Goal: Task Accomplishment & Management: Complete application form

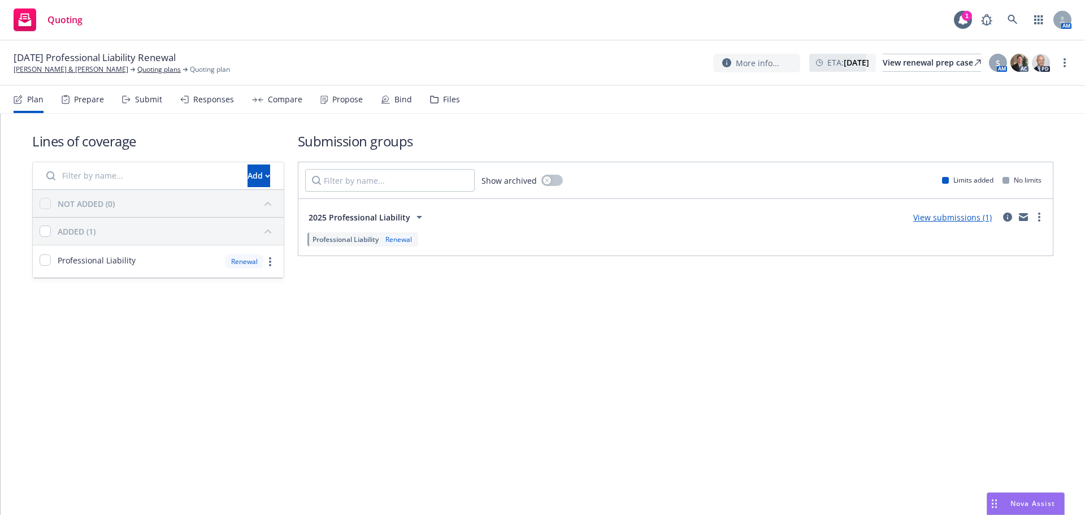
drag, startPoint x: 132, startPoint y: 107, endPoint x: 144, endPoint y: 128, distance: 24.5
click at [132, 107] on div "Submit" at bounding box center [142, 99] width 40 height 27
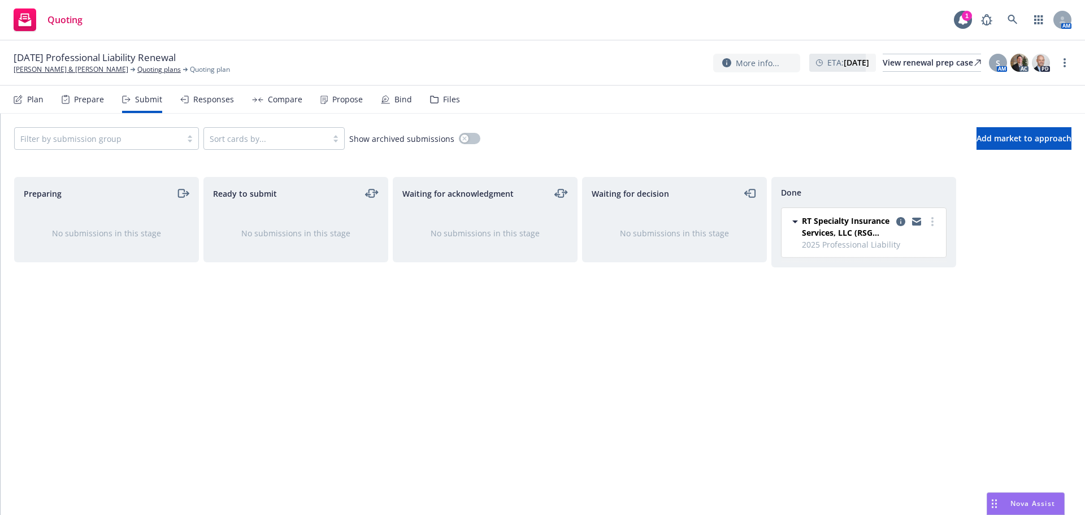
click at [144, 134] on div at bounding box center [97, 139] width 155 height 14
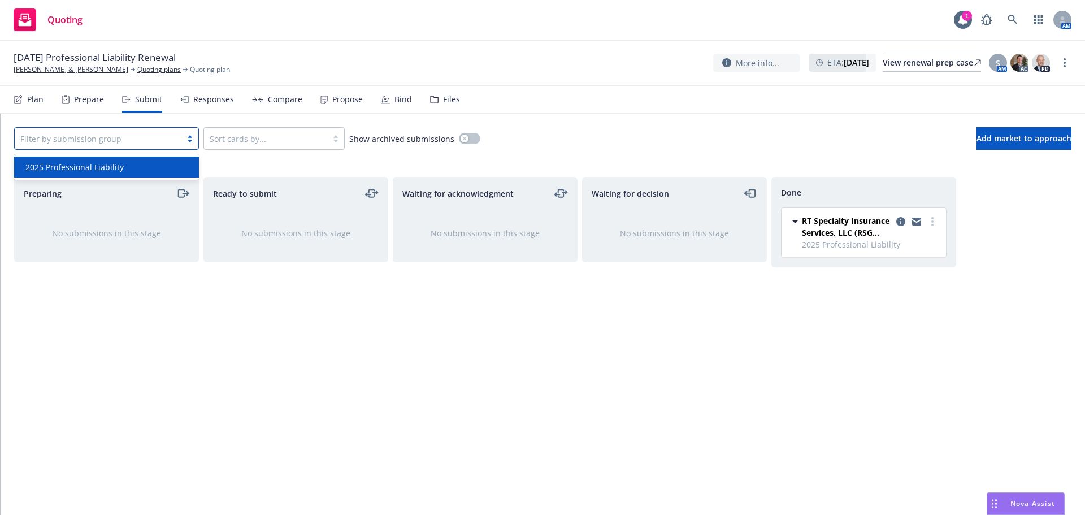
click at [129, 167] on div "2025 Professional Liability" at bounding box center [106, 167] width 171 height 12
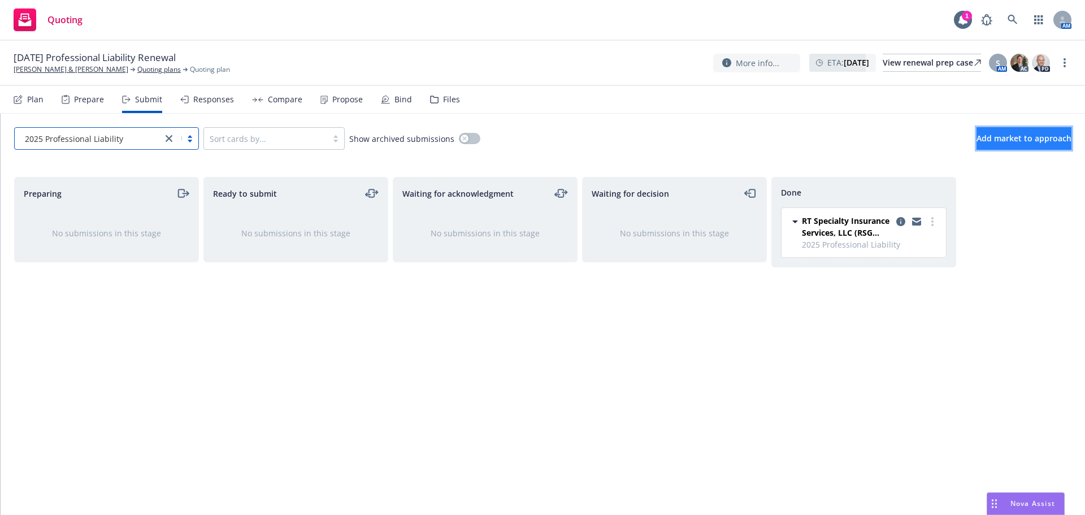
click at [1028, 146] on button "Add market to approach" at bounding box center [1023, 138] width 95 height 23
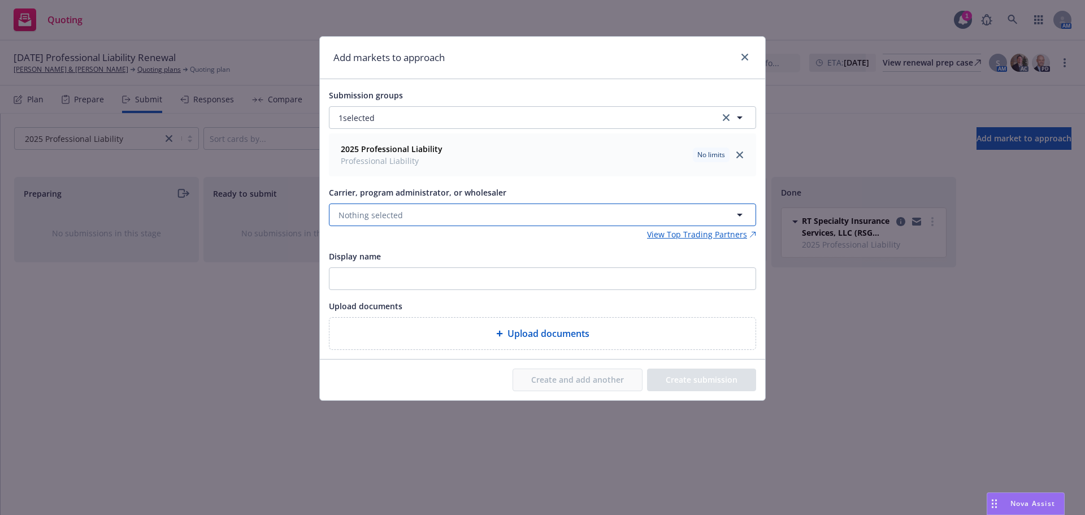
click at [420, 215] on button "Nothing selected" at bounding box center [542, 214] width 427 height 23
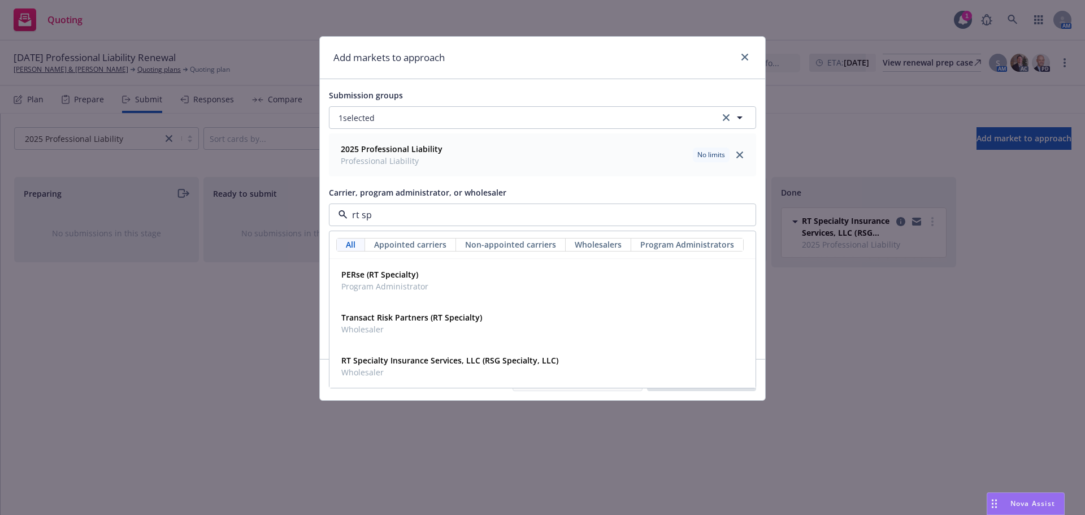
type input "rt spe"
click at [451, 370] on span "Wholesaler" at bounding box center [449, 372] width 217 height 12
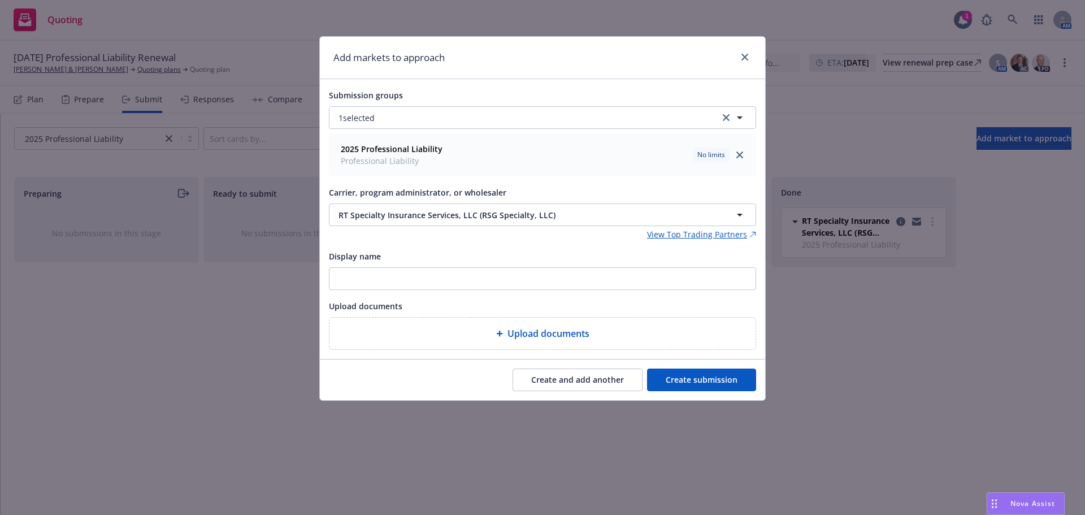
click at [719, 373] on button "Create submission" at bounding box center [701, 379] width 109 height 23
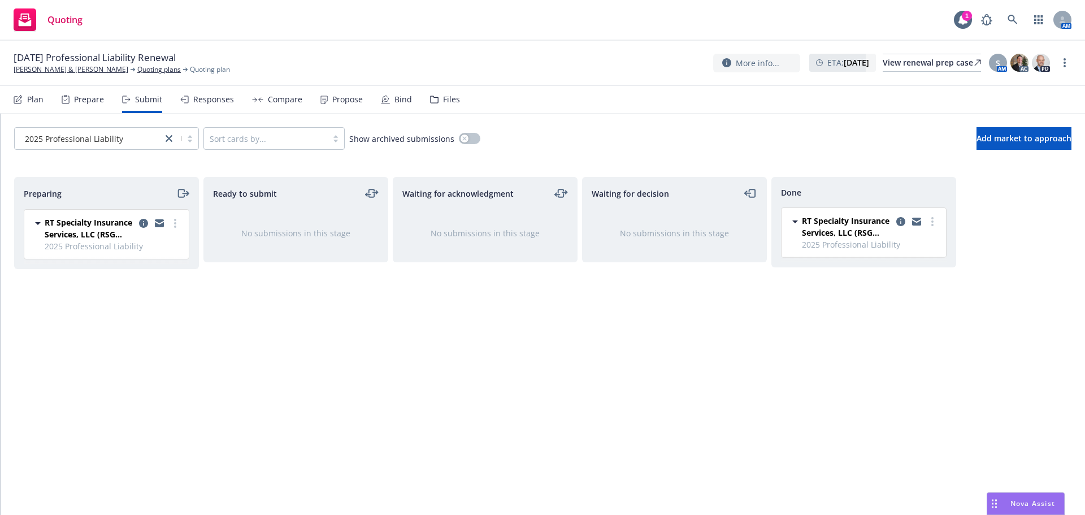
click at [185, 228] on div "RT Specialty Insurance Services, LLC (RSG Specialty, LLC) 2025 Professional Lia…" at bounding box center [106, 234] width 164 height 49
click at [181, 225] on link "more" at bounding box center [175, 223] width 14 height 14
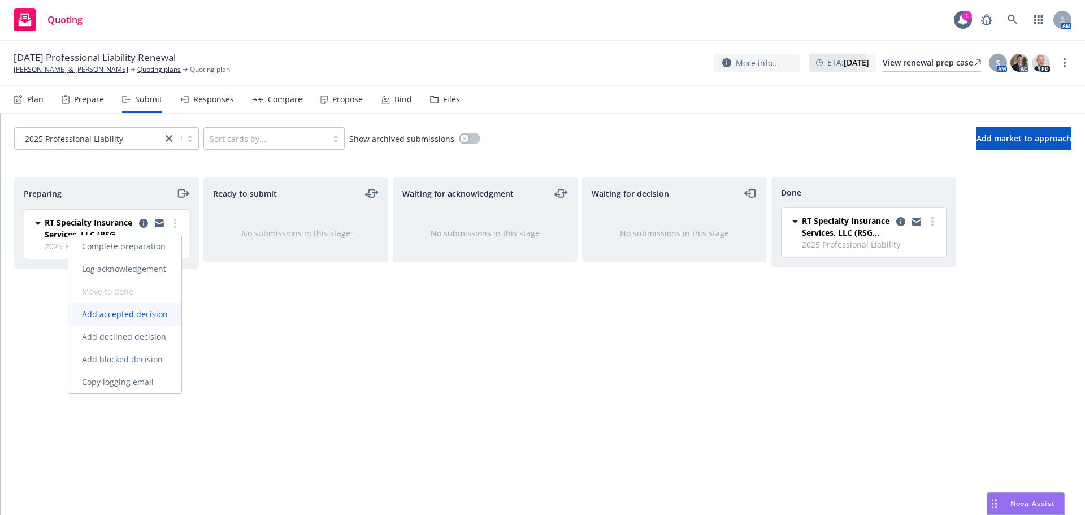
click at [149, 314] on span "Add accepted decision" at bounding box center [124, 313] width 113 height 11
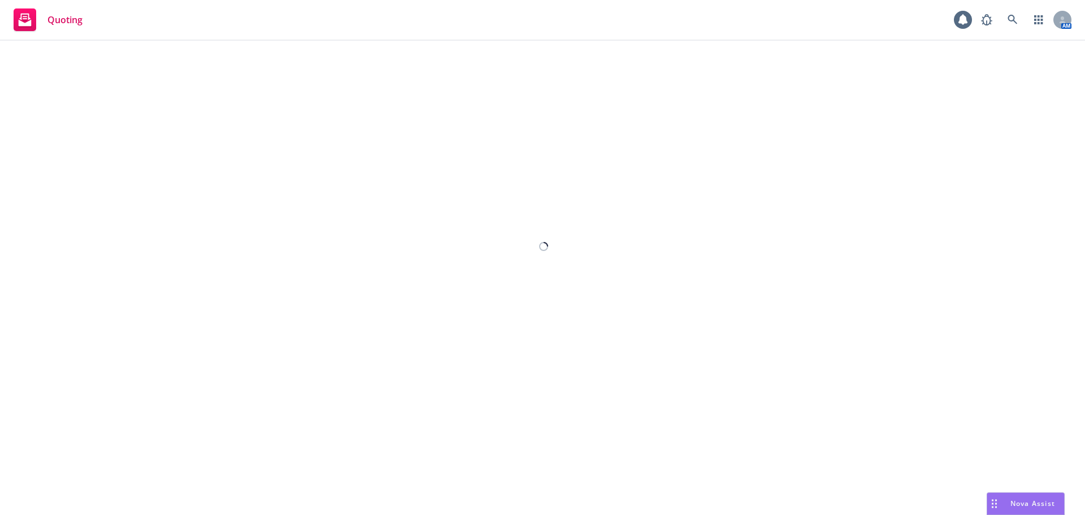
select select "12"
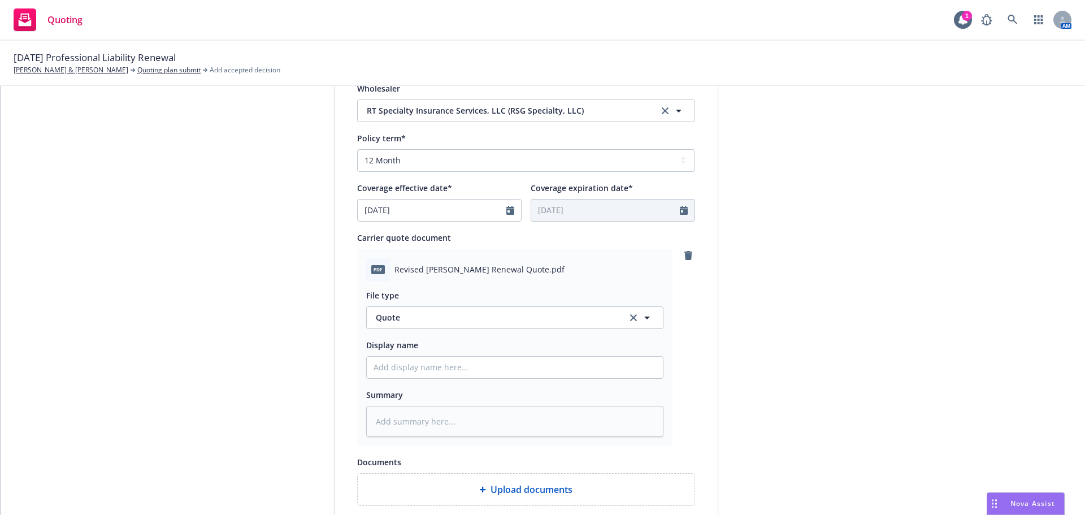
scroll to position [234, 0]
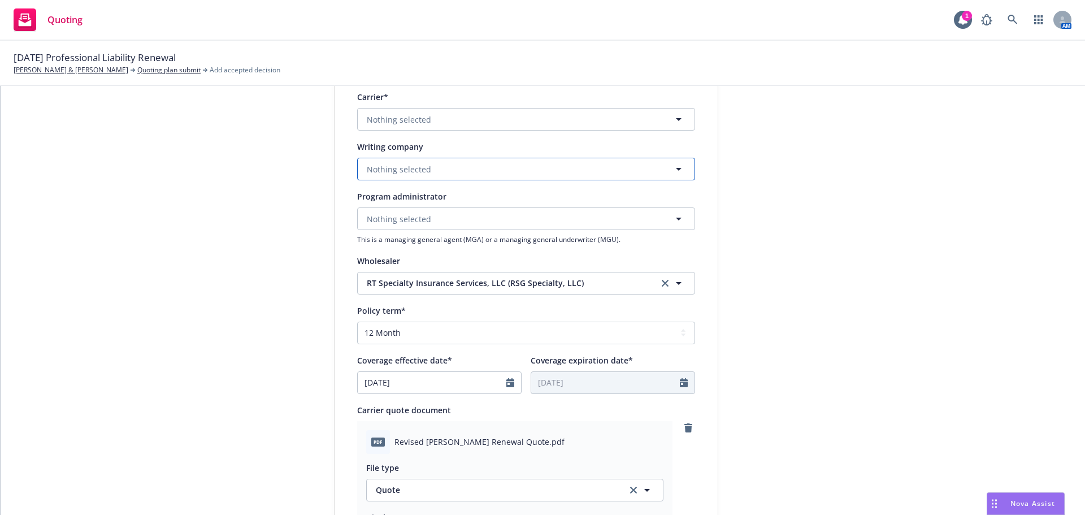
click at [429, 163] on button "Nothing selected" at bounding box center [526, 169] width 338 height 23
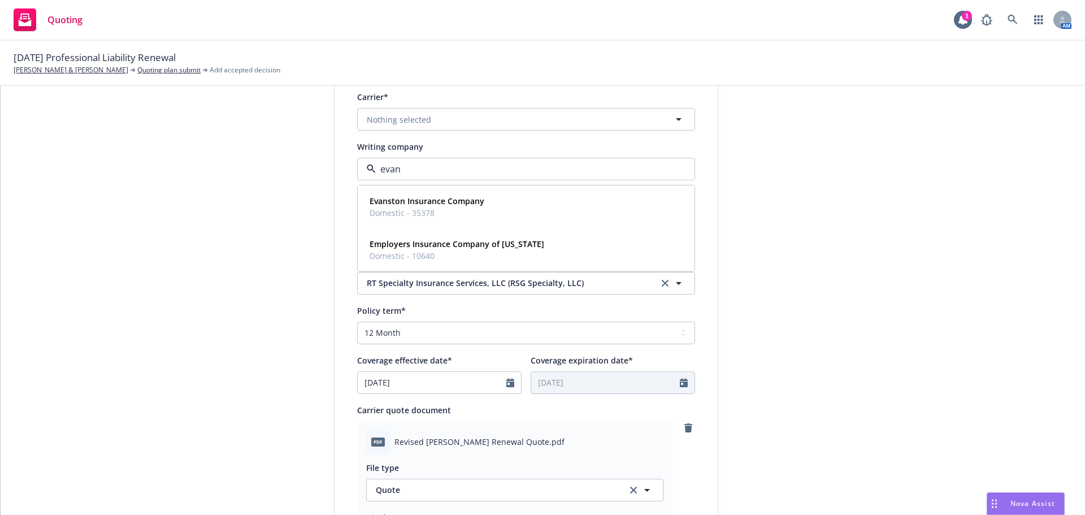
type input "evans"
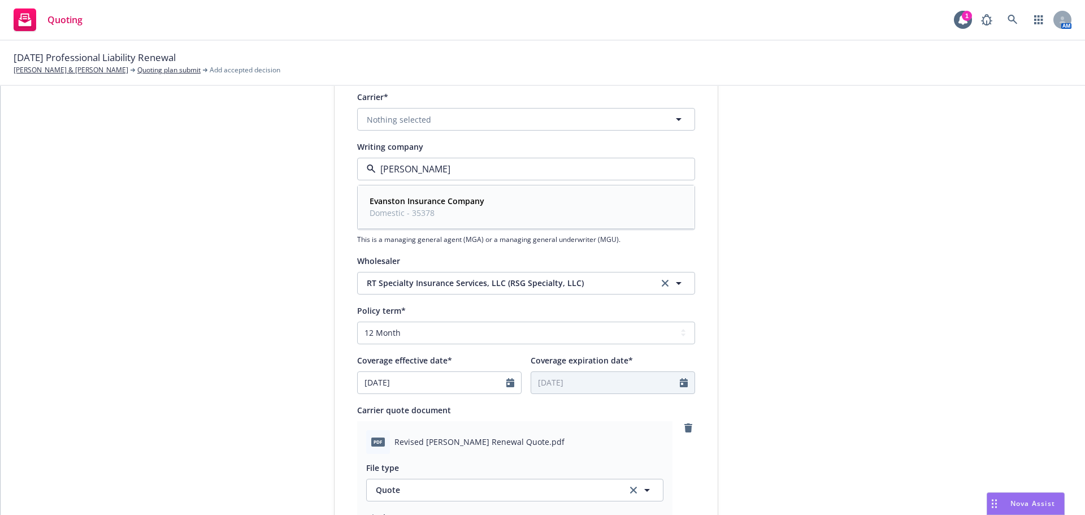
click at [490, 194] on div "Evanston Insurance Company Domestic - 35378" at bounding box center [526, 207] width 322 height 28
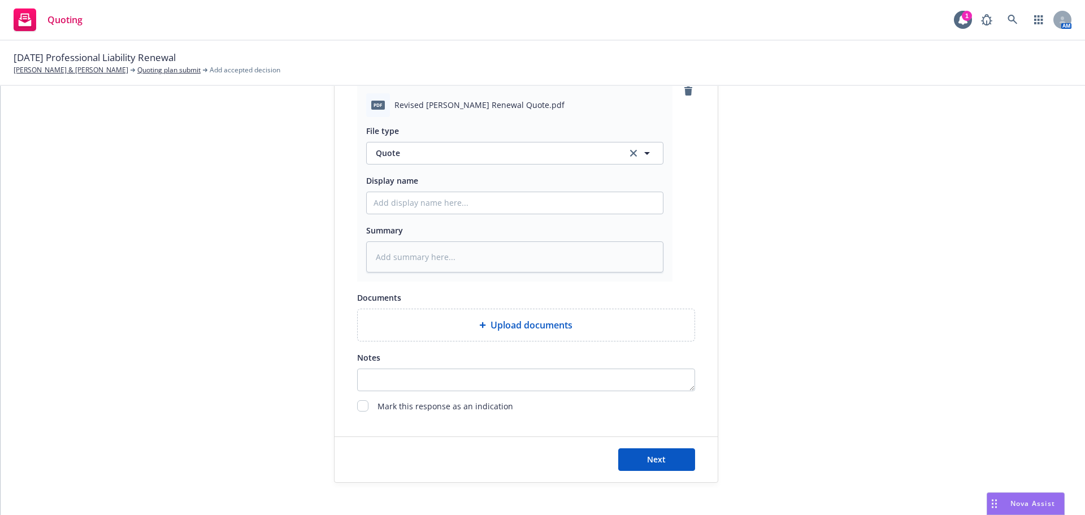
scroll to position [584, 0]
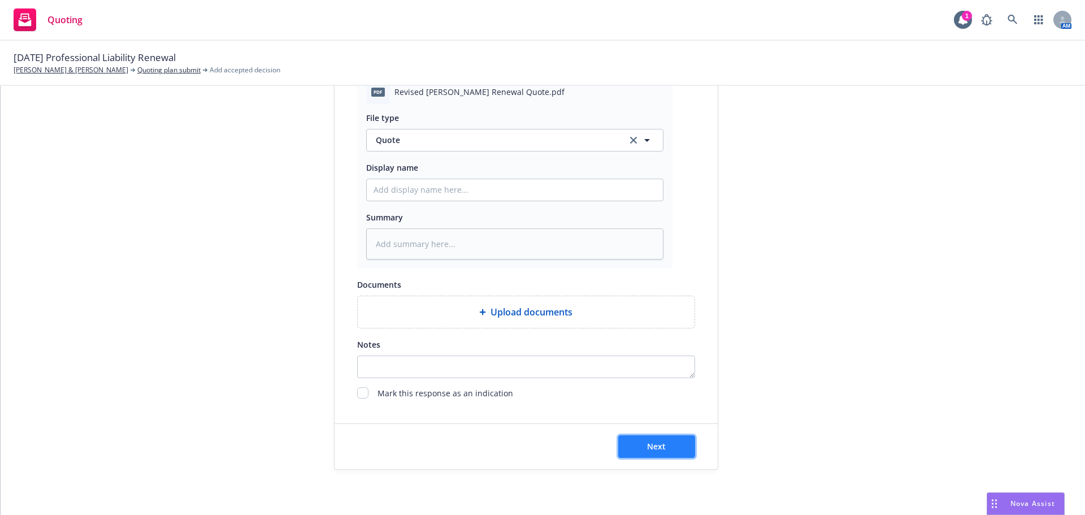
click at [656, 451] on span "Next" at bounding box center [656, 446] width 19 height 11
type textarea "x"
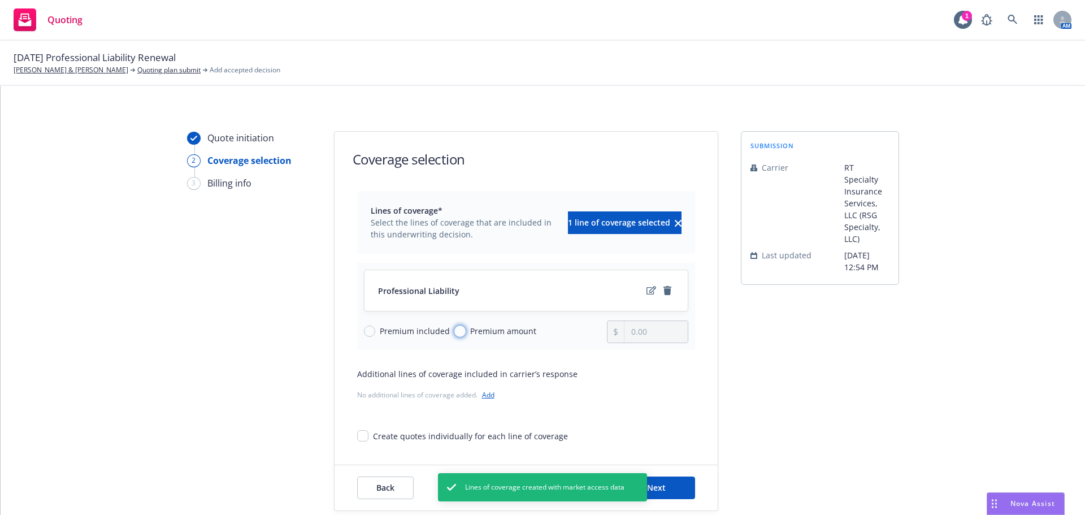
click at [454, 329] on input "Premium amount" at bounding box center [459, 330] width 11 height 11
radio input "true"
click at [663, 328] on input "0.00" at bounding box center [655, 331] width 63 height 21
click at [664, 331] on input "0.00" at bounding box center [655, 331] width 63 height 21
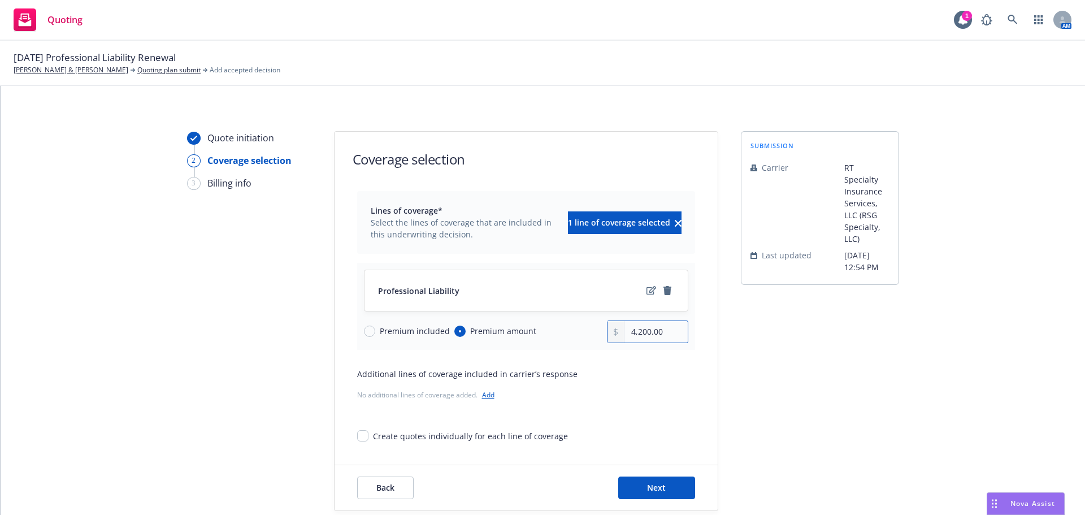
type input "4,200.00"
click at [653, 488] on span "Next" at bounding box center [656, 487] width 19 height 11
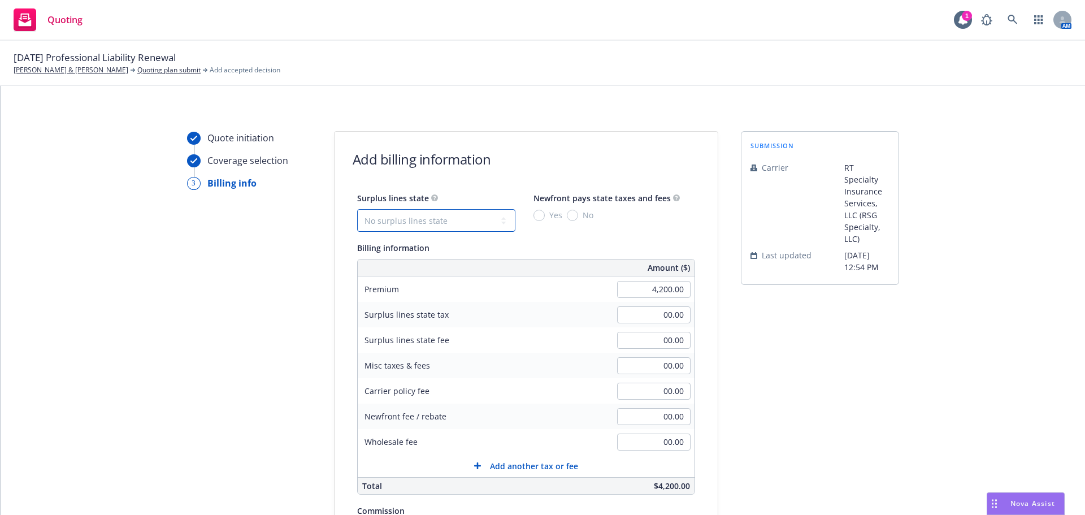
drag, startPoint x: 415, startPoint y: 214, endPoint x: 415, endPoint y: 221, distance: 6.8
click at [415, 215] on select "No surplus lines state Alaska Alabama Arkansas Arizona California Colorado Conn…" at bounding box center [436, 220] width 158 height 23
select select "CA"
click at [357, 209] on select "No surplus lines state Alaska Alabama Arkansas Arizona California Colorado Conn…" at bounding box center [436, 220] width 158 height 23
type input "126.00"
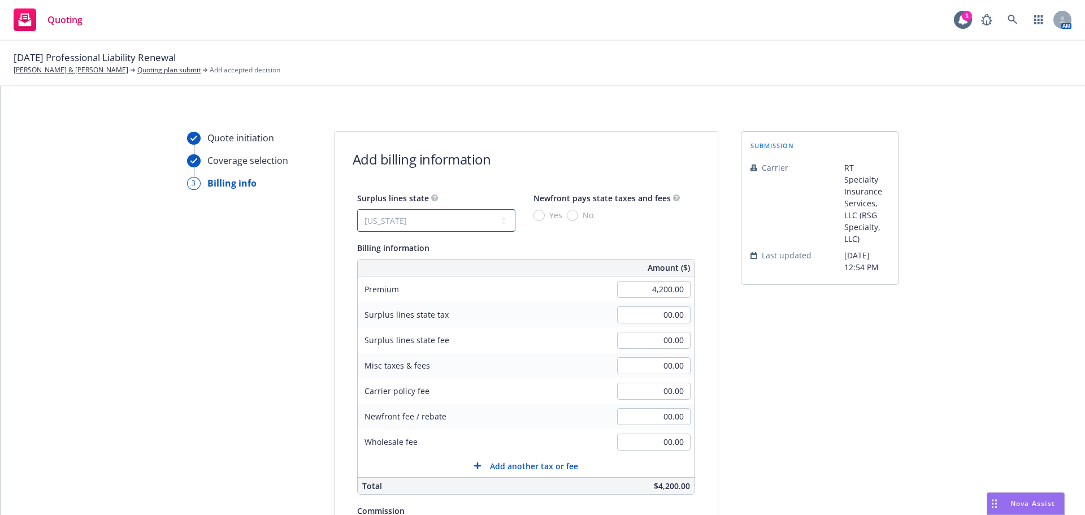
type input "7.56"
click at [567, 218] on input "No" at bounding box center [572, 215] width 11 height 11
radio input "true"
click at [653, 437] on input "00.00" at bounding box center [653, 441] width 73 height 17
type input "350.00"
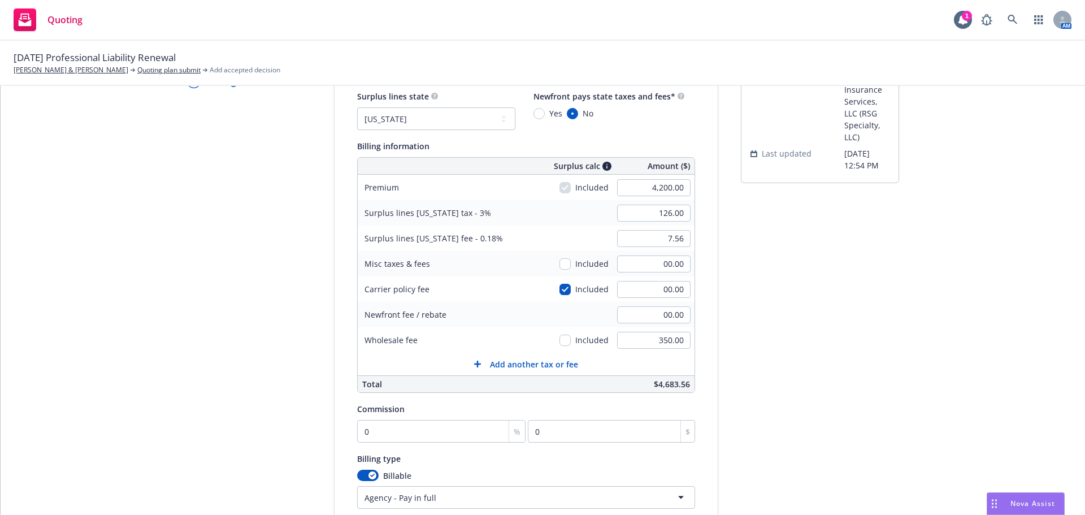
scroll to position [240, 0]
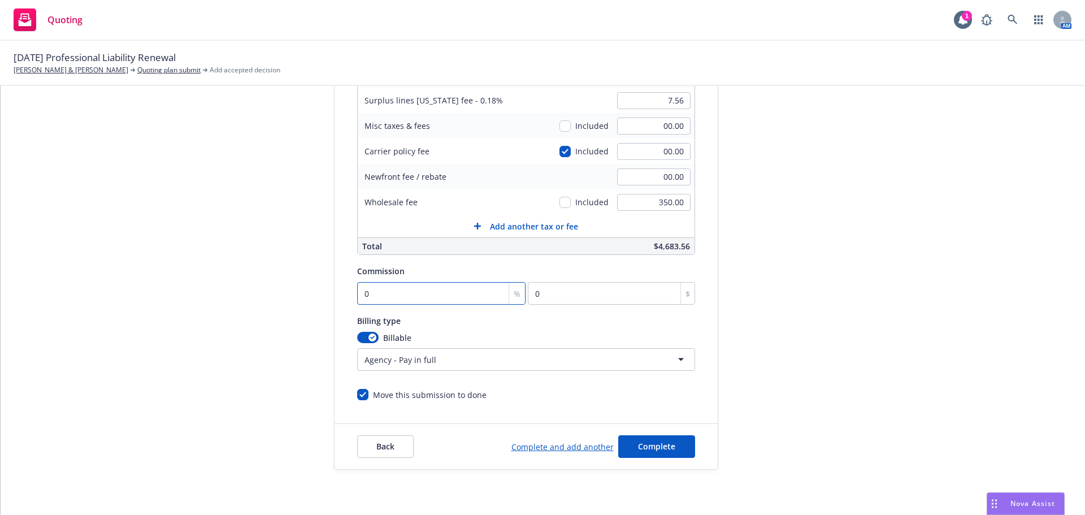
click at [388, 301] on input "0" at bounding box center [441, 293] width 169 height 23
type input "1"
type input "42"
type input "10"
type input "420"
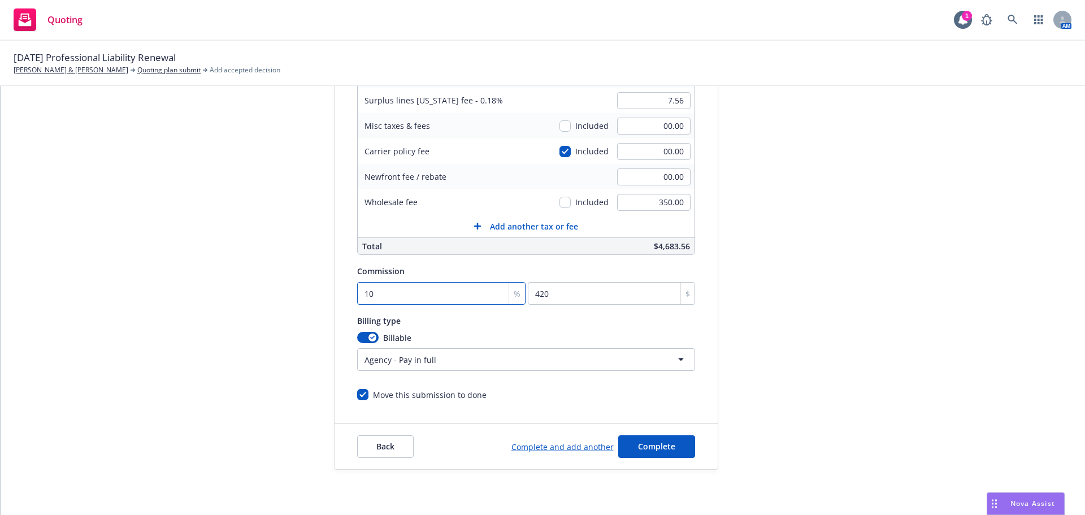
type input "10"
click at [680, 453] on button "Complete" at bounding box center [656, 446] width 77 height 23
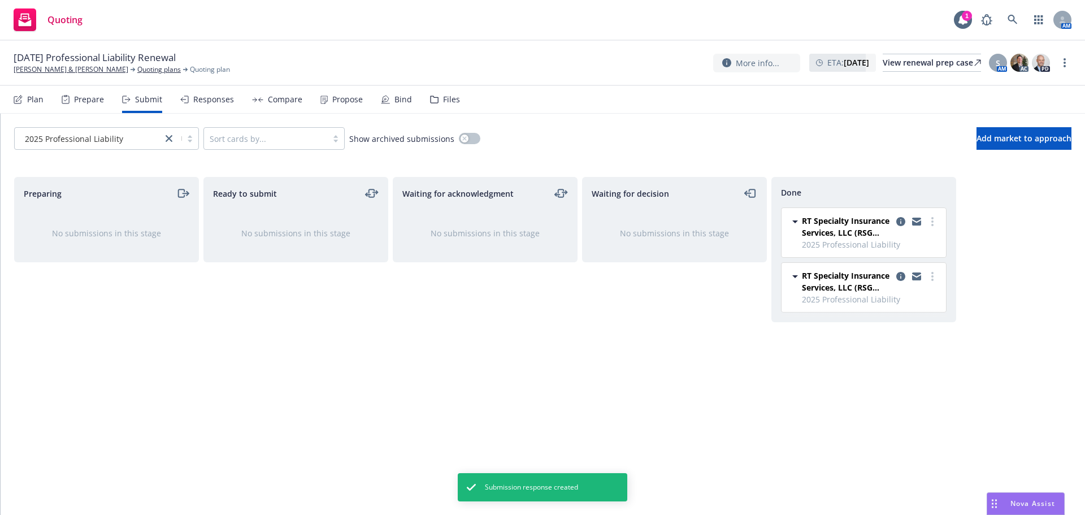
click at [335, 106] on div "Propose" at bounding box center [341, 99] width 42 height 27
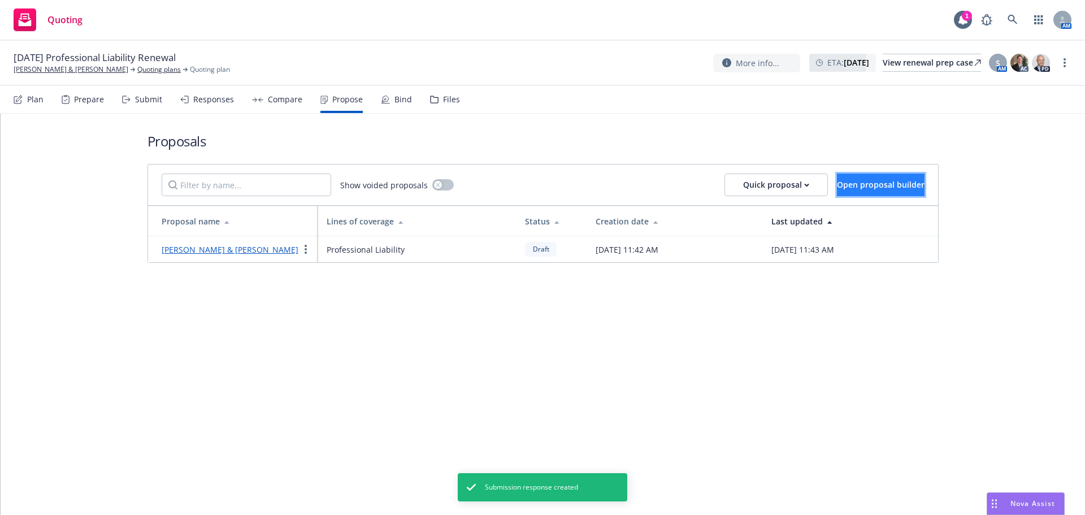
click at [837, 178] on button "Open proposal builder" at bounding box center [881, 184] width 88 height 23
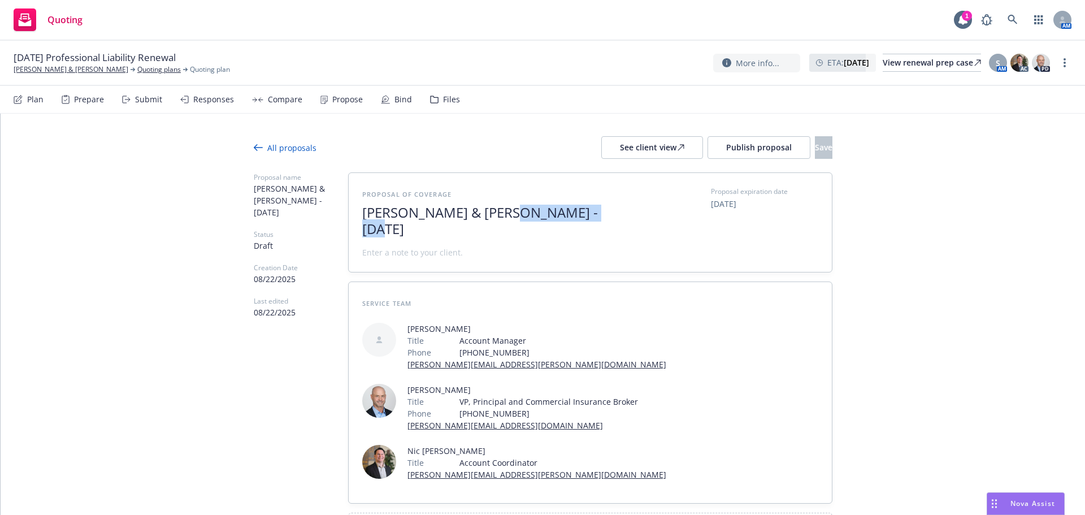
drag, startPoint x: 605, startPoint y: 220, endPoint x: 721, endPoint y: 228, distance: 116.7
click at [721, 228] on div "Proposal of coverage Brandenburger & Davis - August 2025 Proposal expiration da…" at bounding box center [590, 222] width 456 height 72
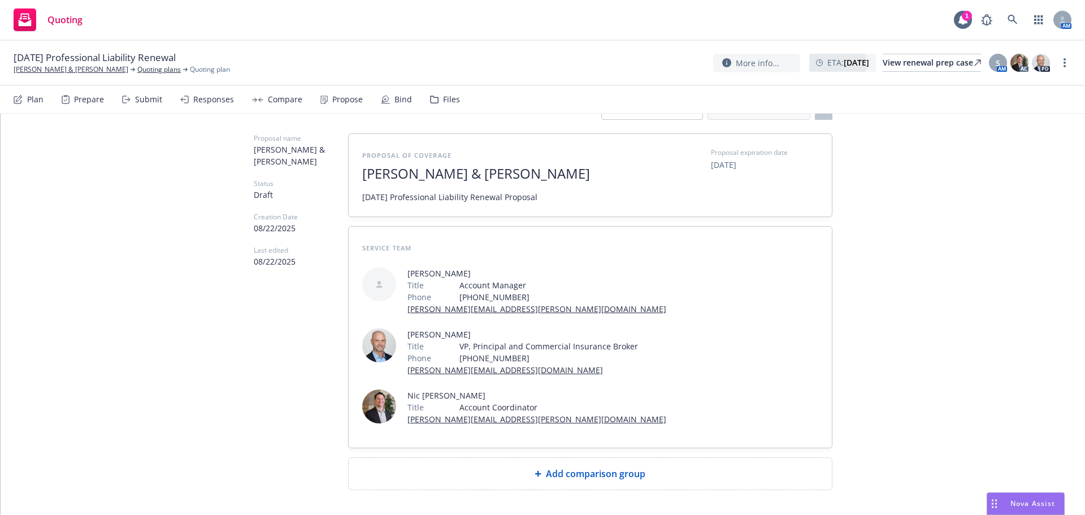
scroll to position [82, 0]
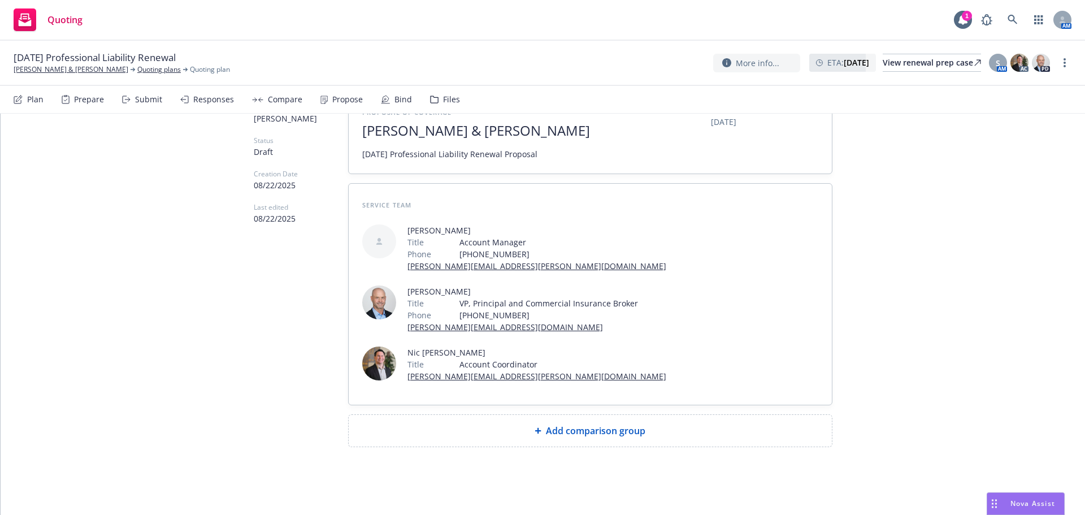
click at [557, 446] on div "Add comparison group" at bounding box center [590, 431] width 483 height 32
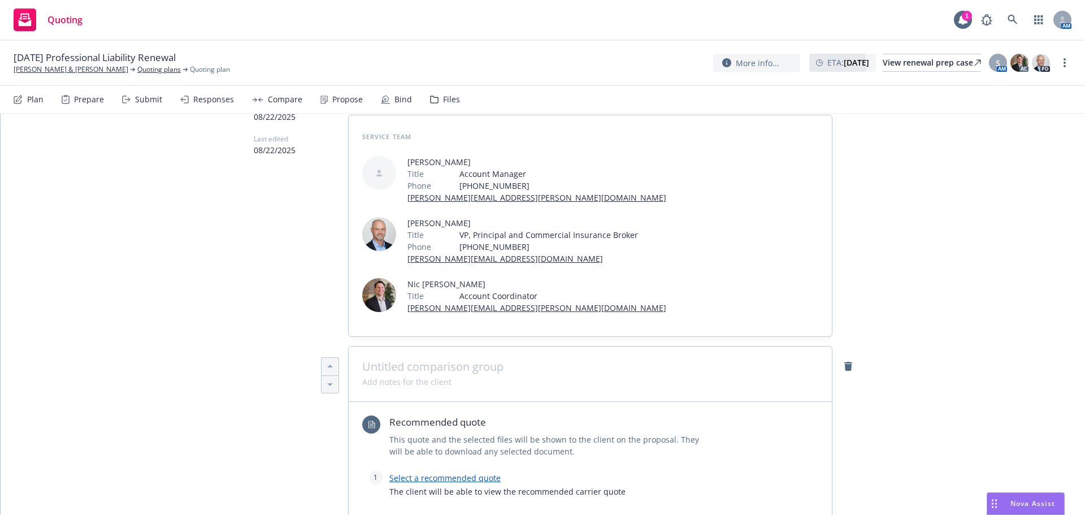
scroll to position [233, 0]
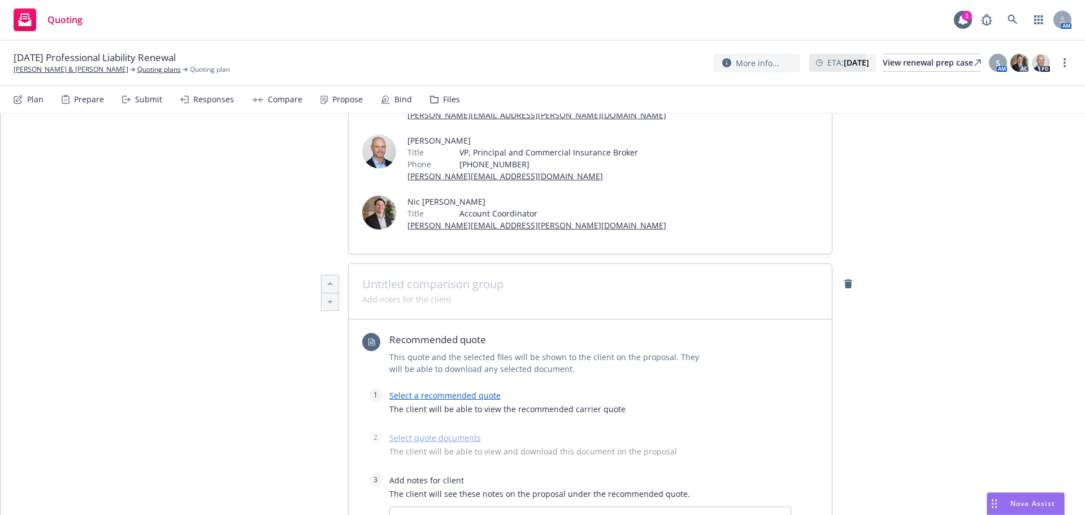
click at [443, 389] on div "Select a recommended quote The client will be able to view the recommended carr…" at bounding box center [590, 404] width 402 height 33
click at [443, 391] on link "Select a recommended quote" at bounding box center [444, 395] width 111 height 11
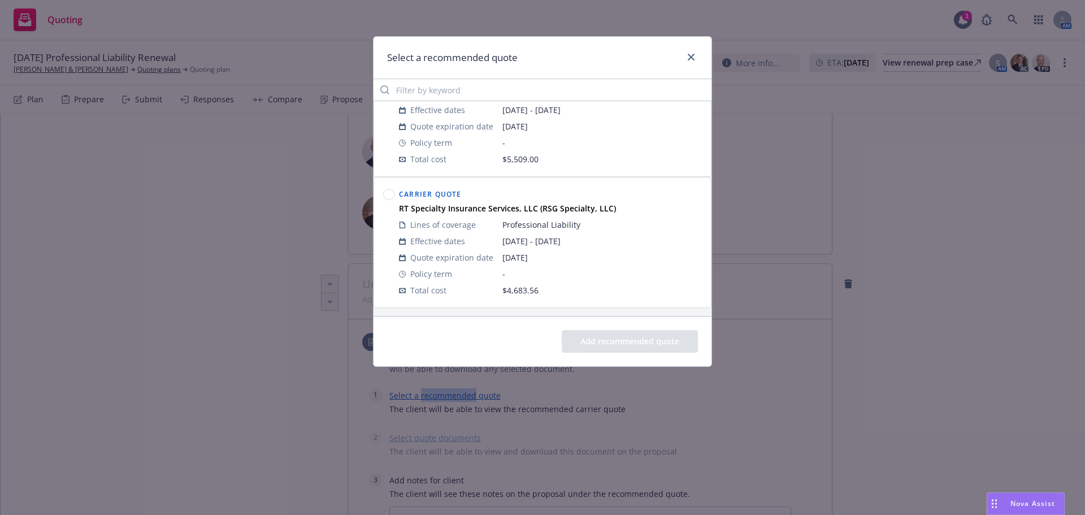
scroll to position [56, 0]
click at [392, 189] on icon at bounding box center [388, 193] width 11 height 11
click at [602, 334] on button "Add recommended quote" at bounding box center [630, 341] width 136 height 23
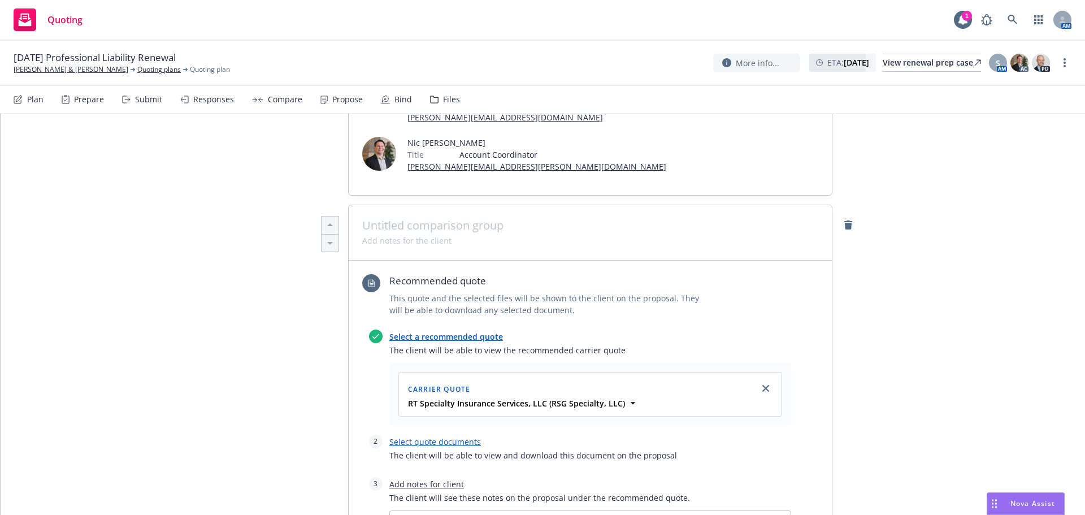
scroll to position [383, 0]
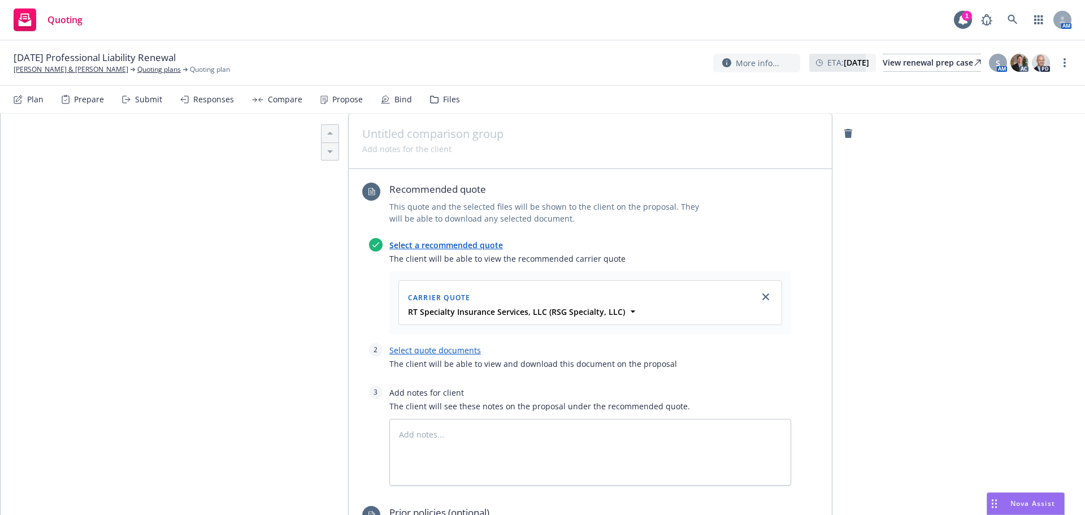
click at [437, 349] on link "Select quote documents" at bounding box center [435, 350] width 92 height 11
type textarea "x"
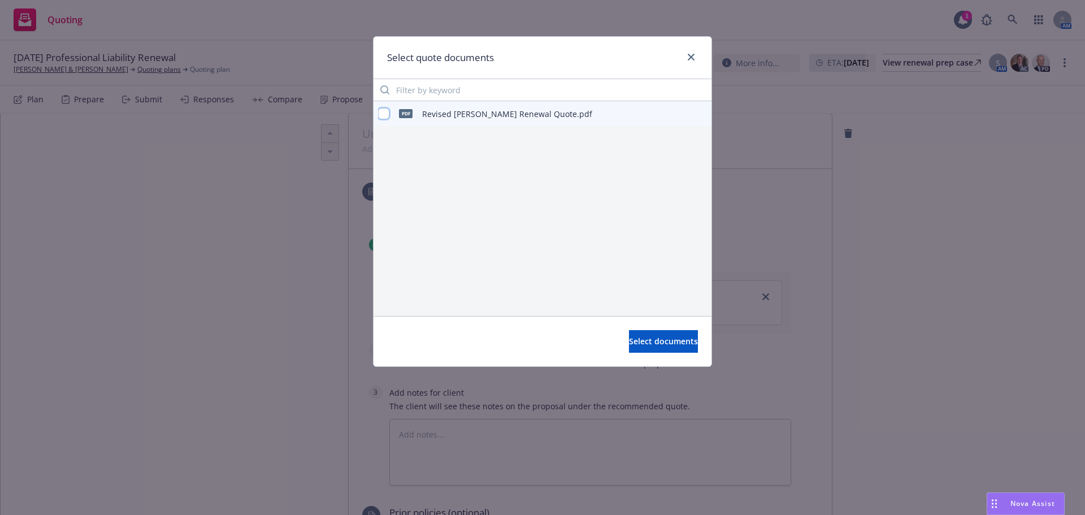
click at [384, 115] on input "checkbox" at bounding box center [383, 113] width 11 height 11
checkbox input "true"
click at [629, 345] on span "Select documents" at bounding box center [663, 341] width 69 height 11
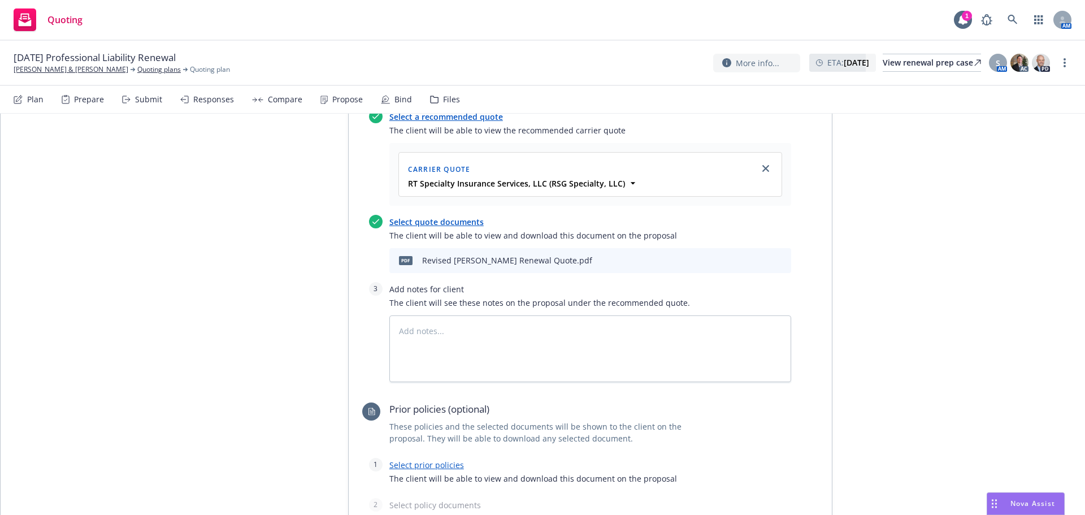
scroll to position [609, 0]
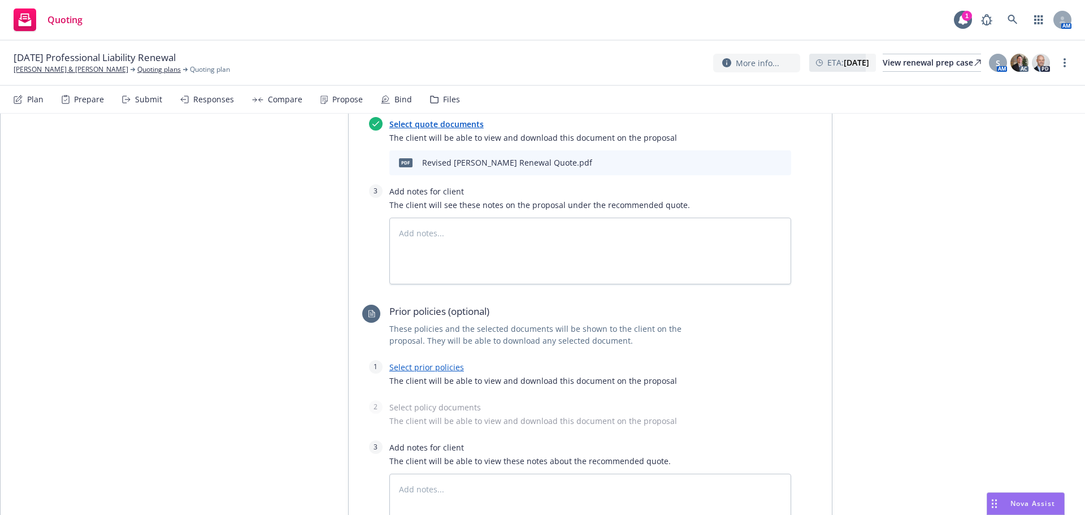
click at [429, 369] on link "Select prior policies" at bounding box center [426, 367] width 75 height 11
type textarea "x"
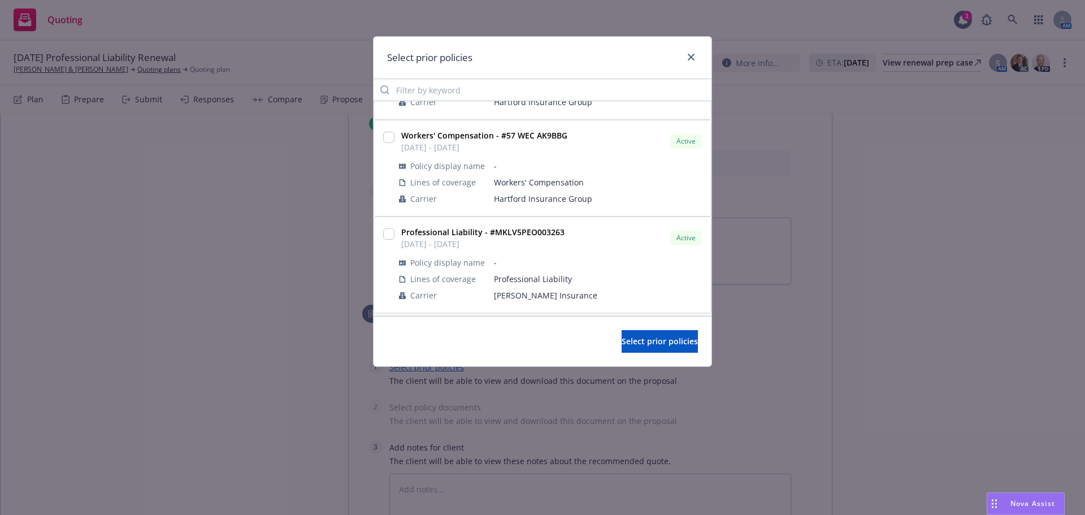
scroll to position [96, 0]
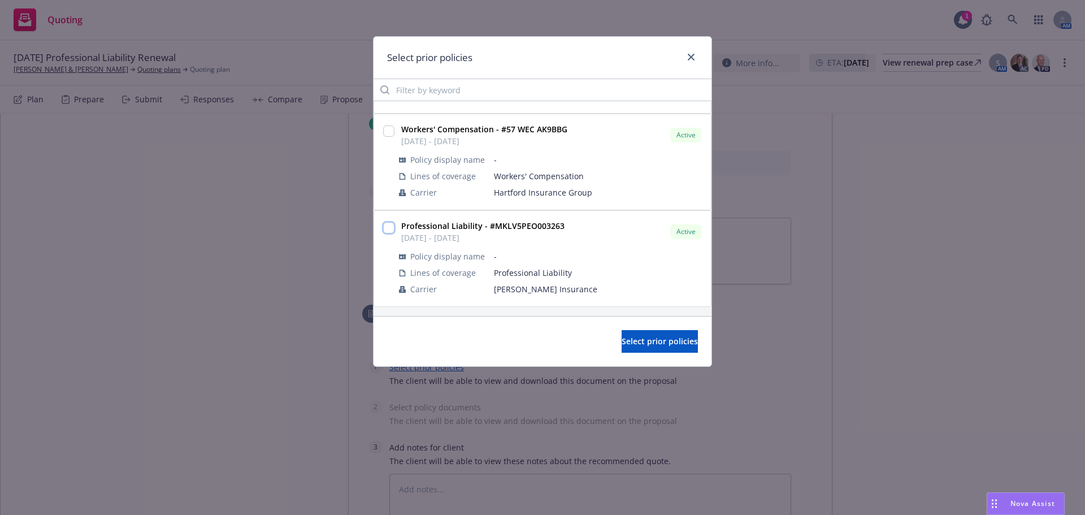
click at [388, 225] on input "checkbox" at bounding box center [388, 227] width 11 height 11
checkbox input "true"
click at [623, 338] on span "Select prior policies" at bounding box center [659, 341] width 76 height 11
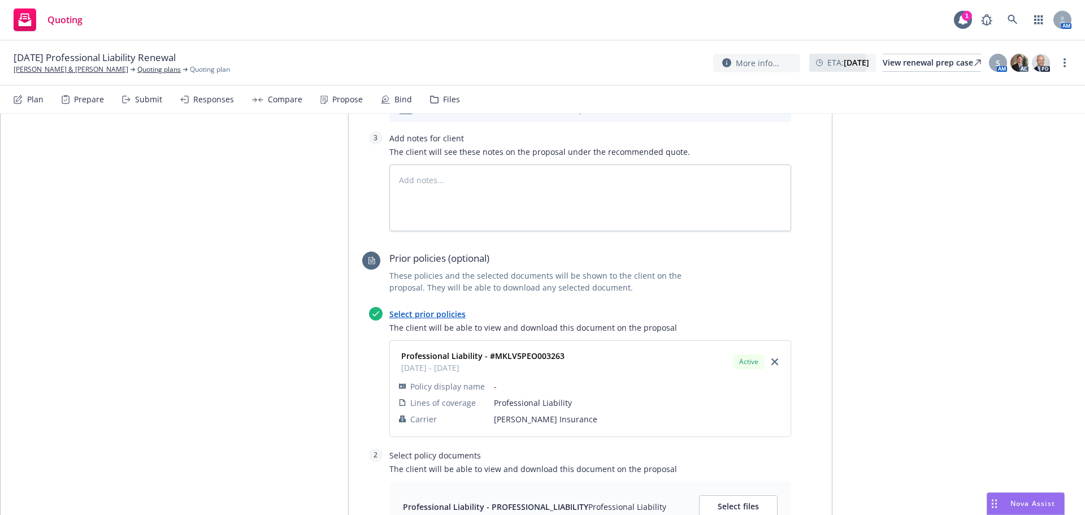
scroll to position [798, 0]
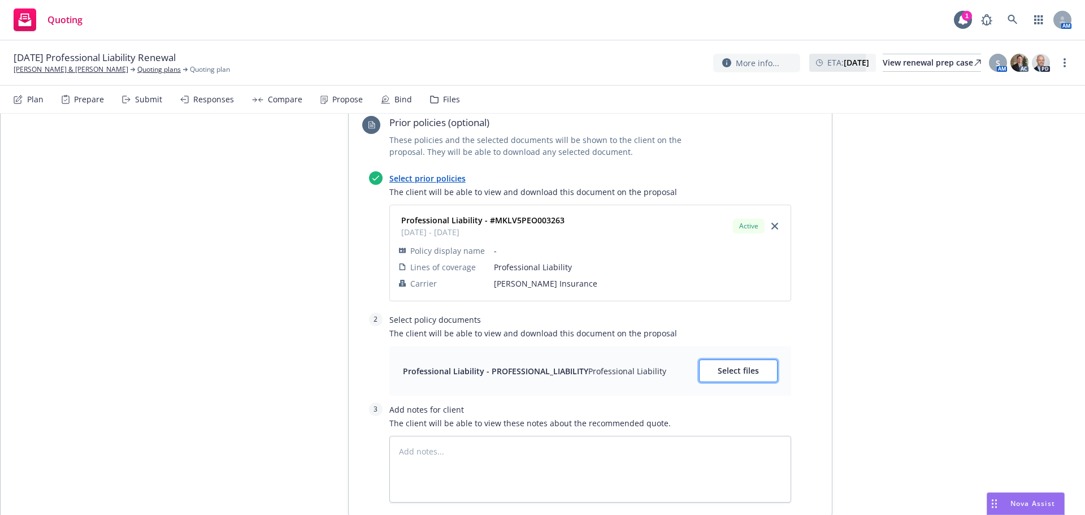
click at [738, 377] on button "Select files" at bounding box center [738, 370] width 79 height 23
type textarea "x"
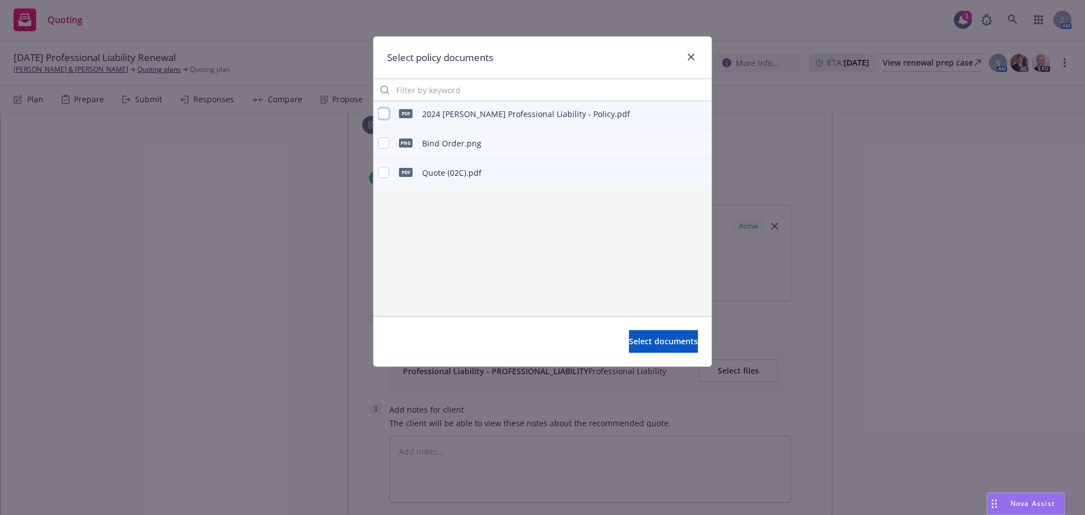
click at [388, 111] on input "checkbox" at bounding box center [383, 113] width 11 height 11
checkbox input "true"
click at [641, 355] on div "Select documents" at bounding box center [542, 341] width 338 height 50
click at [644, 341] on span "Select documents" at bounding box center [663, 341] width 69 height 11
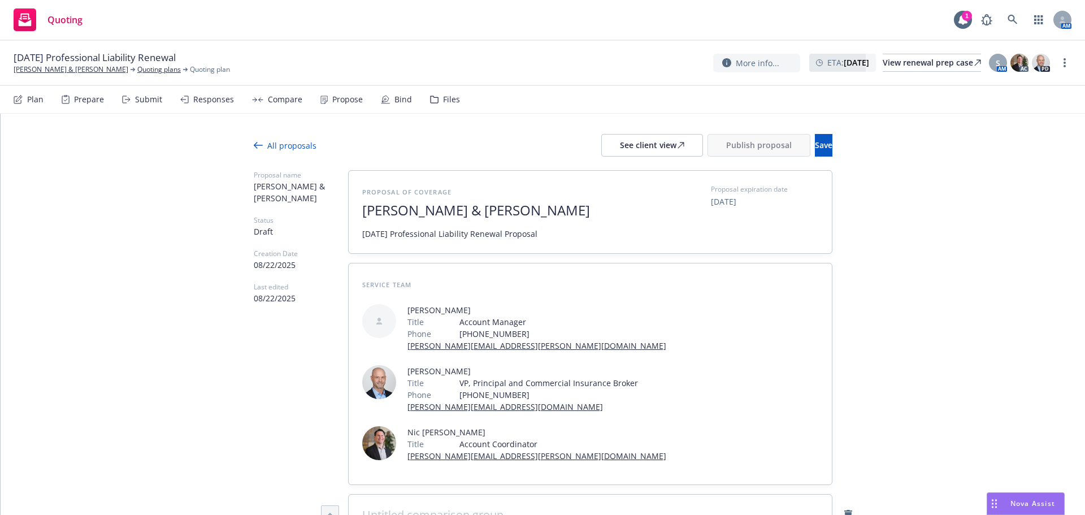
scroll to position [0, 0]
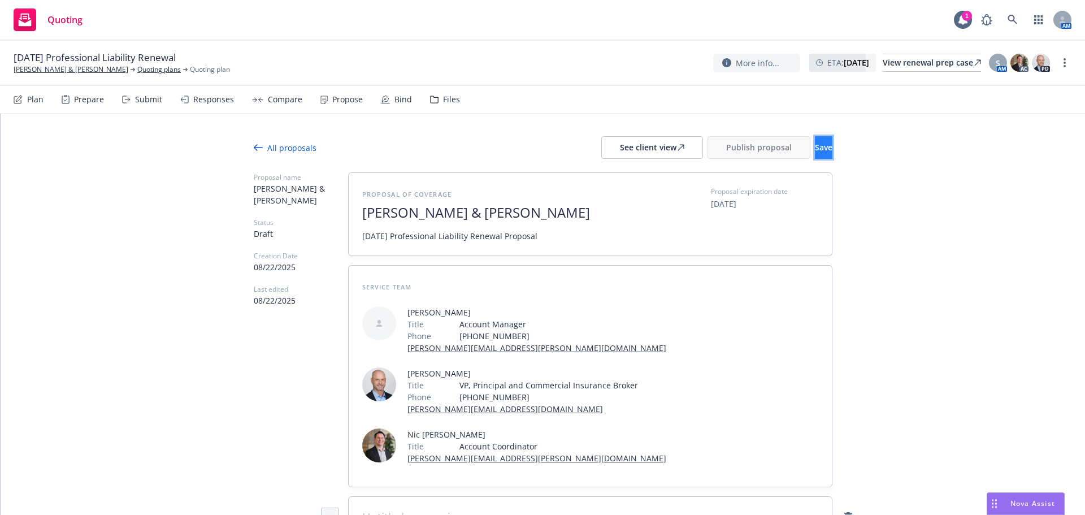
click at [815, 154] on button "Save" at bounding box center [824, 147] width 18 height 23
click at [1057, 60] on div "More info... ETA : September 1, 2025 View renewal prep case S AM AC PD" at bounding box center [892, 63] width 358 height 20
click at [1059, 62] on div "More info... ETA : September 1, 2025 View renewal prep case S AM AC PD" at bounding box center [892, 63] width 358 height 20
click at [1067, 66] on link "more" at bounding box center [1065, 63] width 14 height 14
drag, startPoint x: 1032, startPoint y: 86, endPoint x: 1057, endPoint y: 168, distance: 85.8
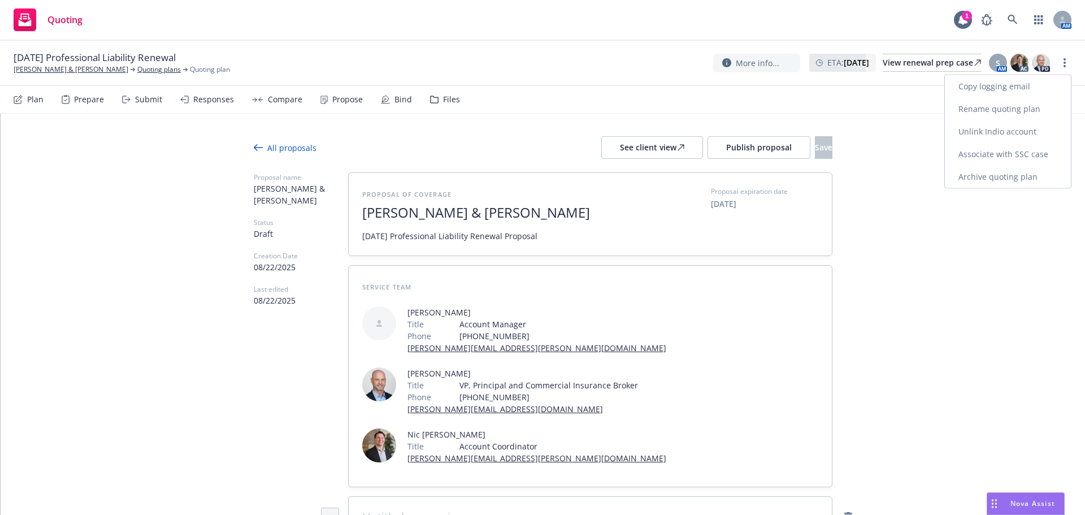
click at [1032, 86] on link "Copy logging email" at bounding box center [1008, 86] width 126 height 23
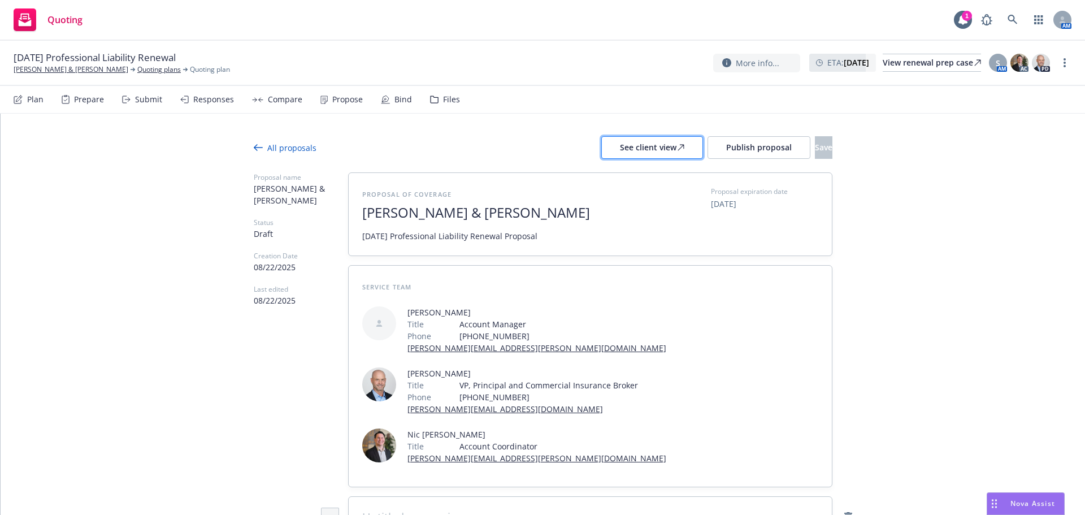
click at [677, 146] on icon at bounding box center [680, 147] width 7 height 7
type textarea "x"
